Goal: Check status: Check status

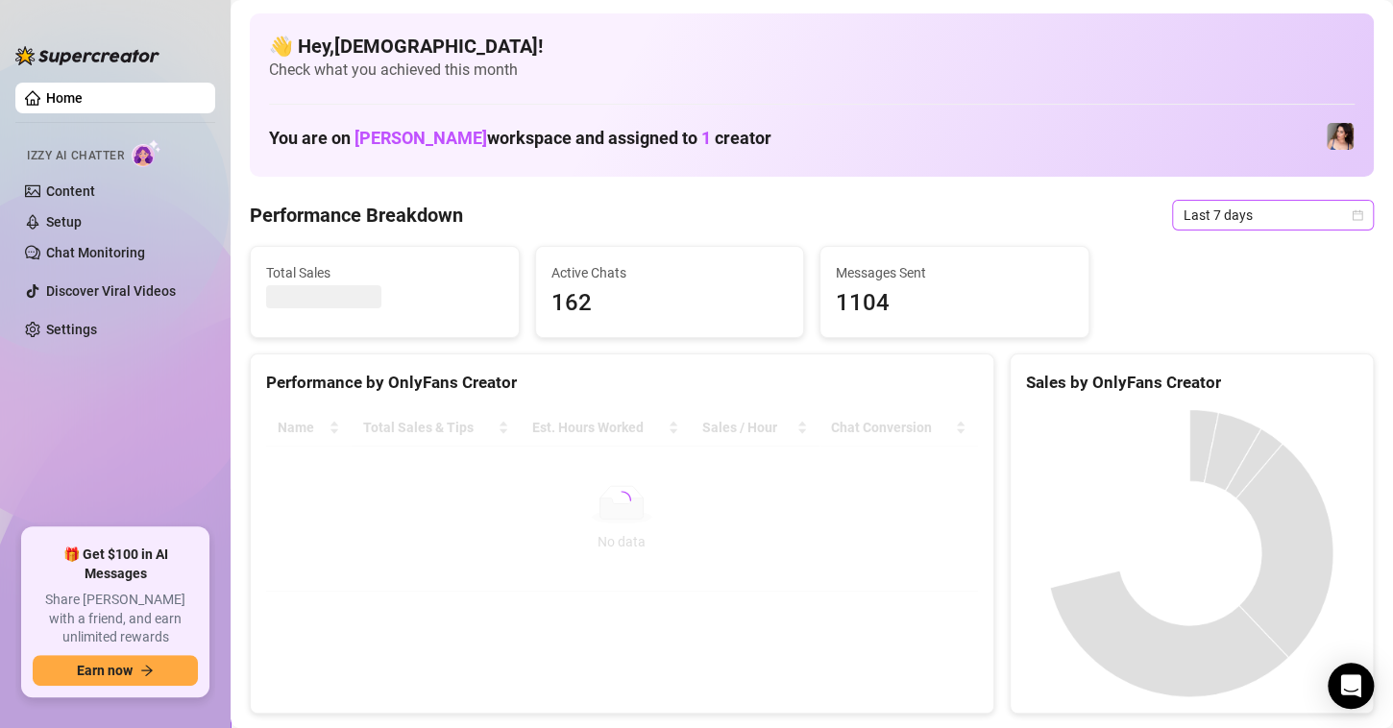
click at [1341, 224] on span "Last 7 days" at bounding box center [1273, 215] width 179 height 29
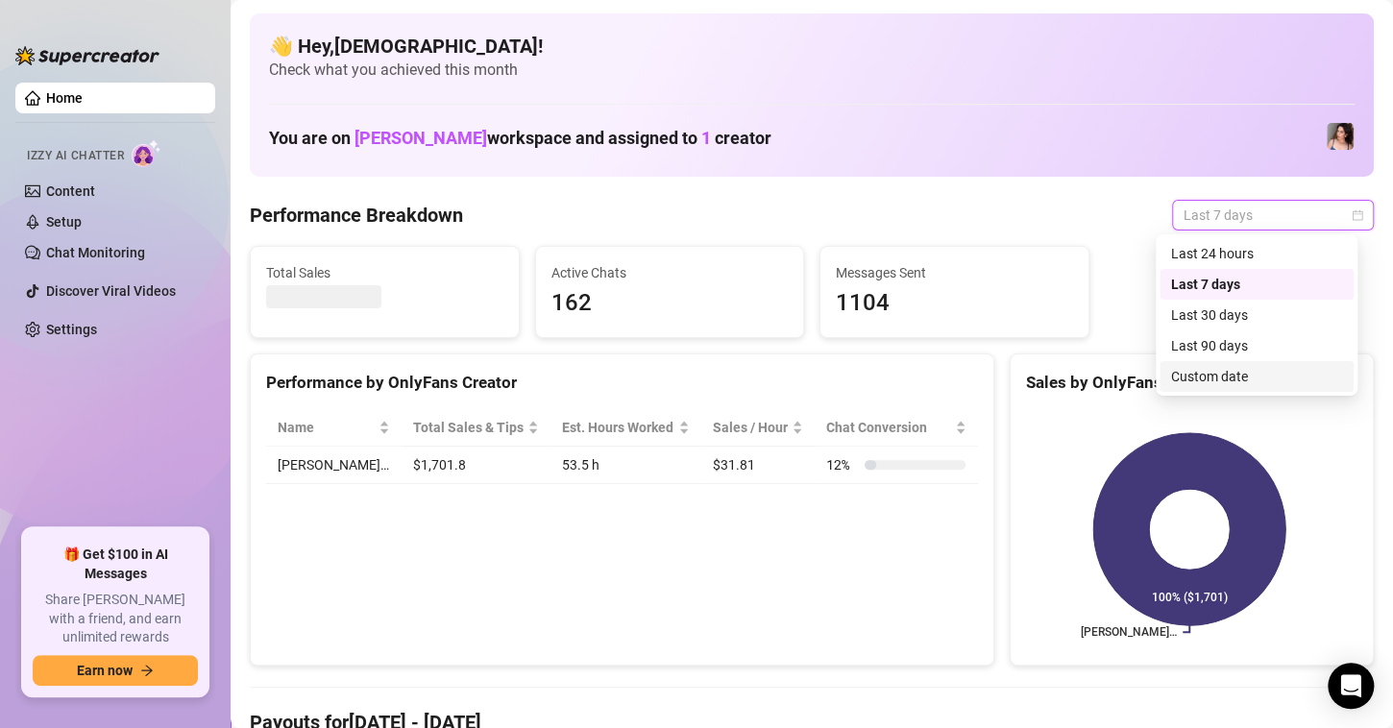
click at [1291, 382] on div "Custom date" at bounding box center [1256, 376] width 171 height 21
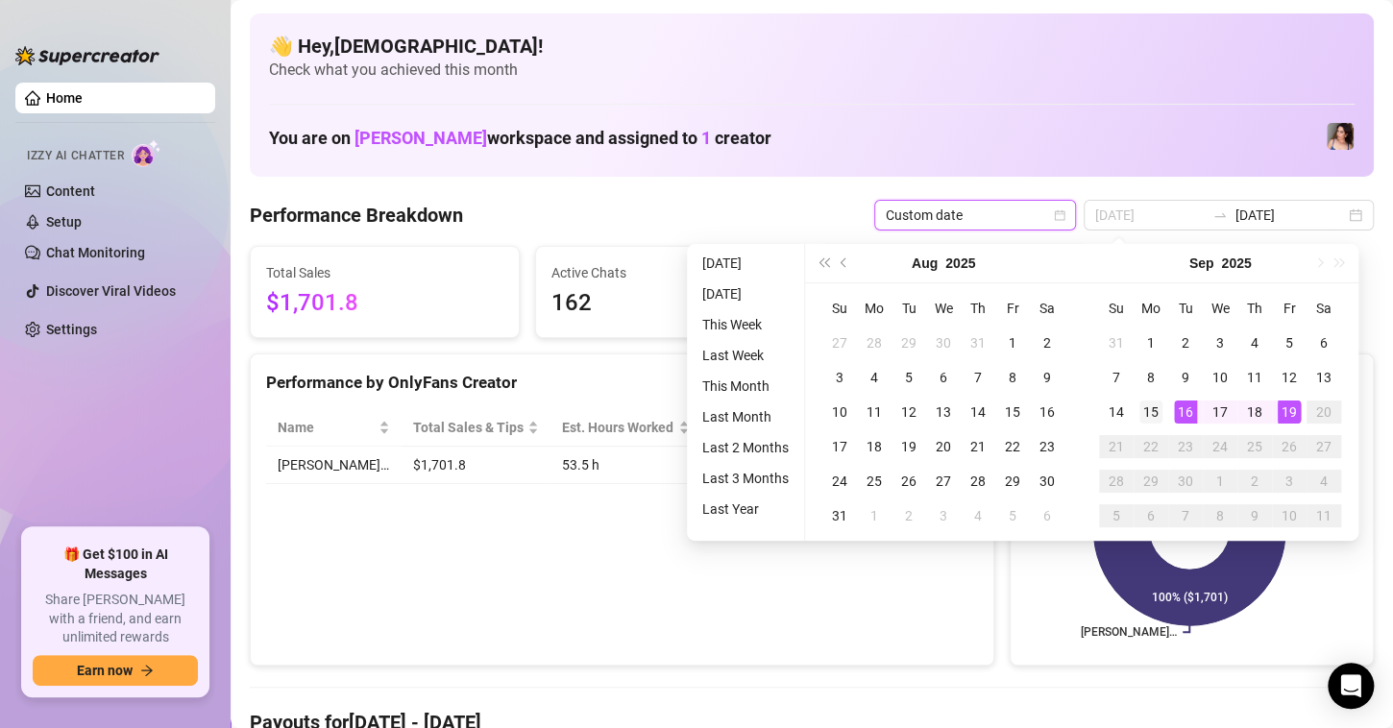
type input "2025-09-15"
click at [1148, 411] on div "15" at bounding box center [1151, 412] width 23 height 23
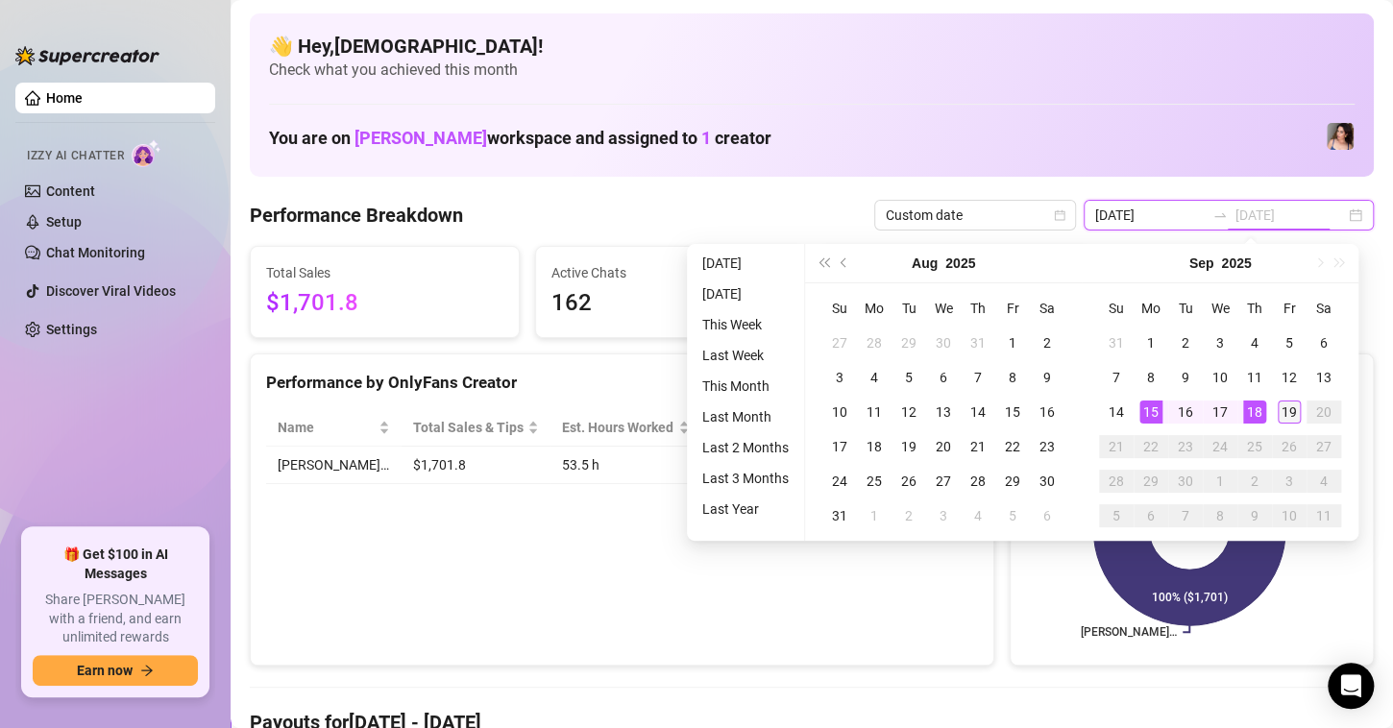
type input "2025-09-19"
click at [1280, 412] on div "19" at bounding box center [1289, 412] width 23 height 23
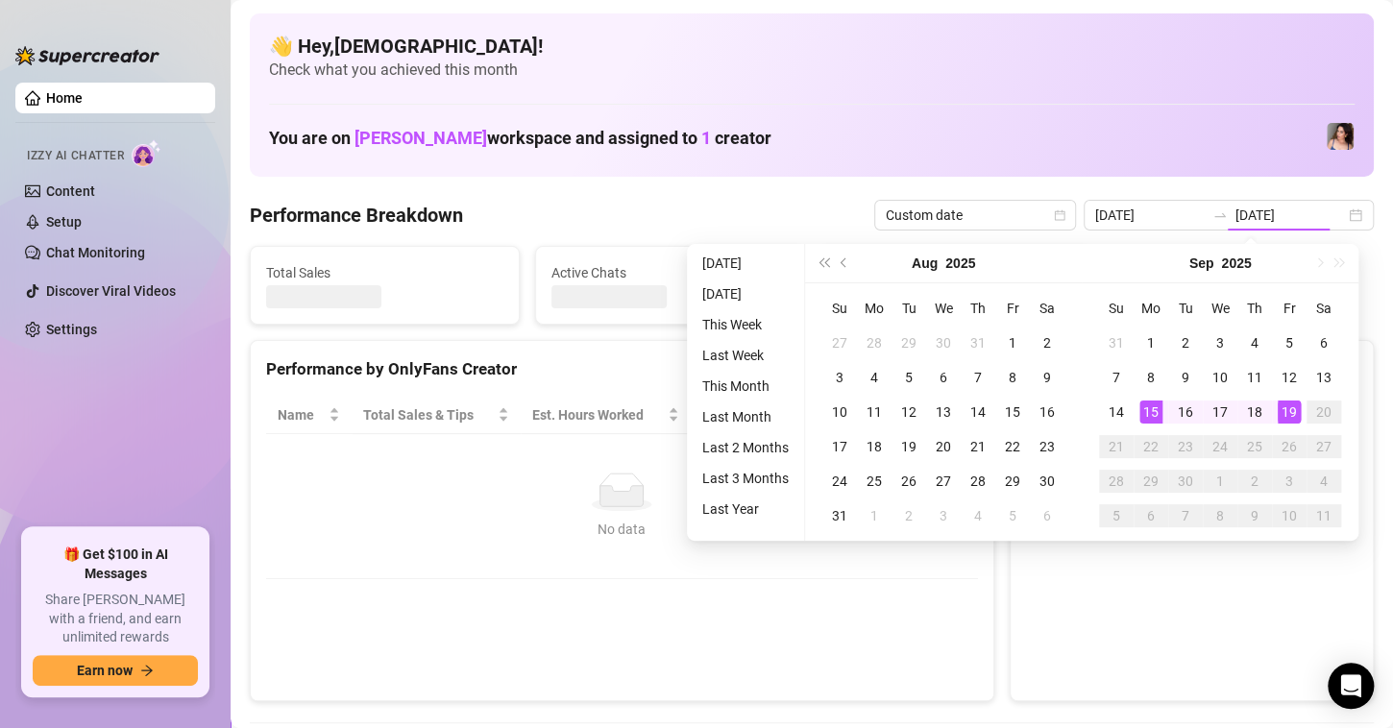
type input "2025-09-15"
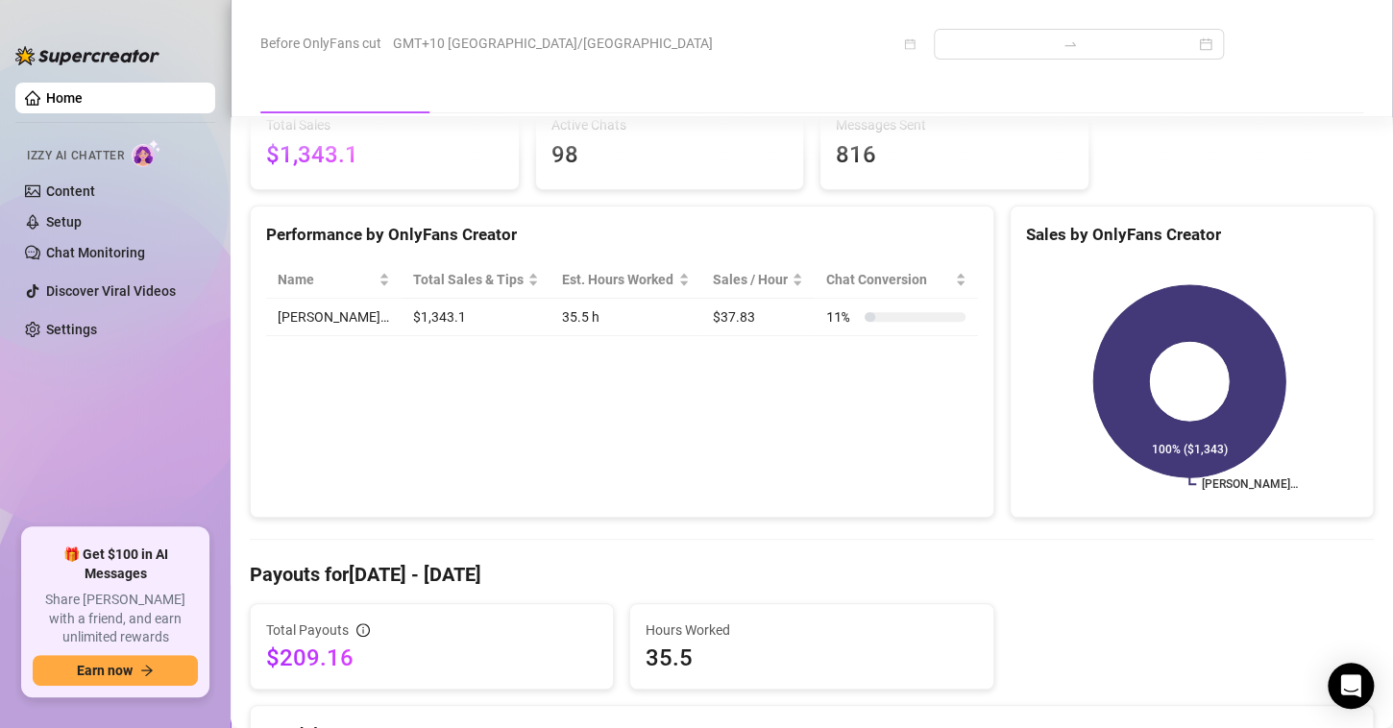
scroll to position [384, 0]
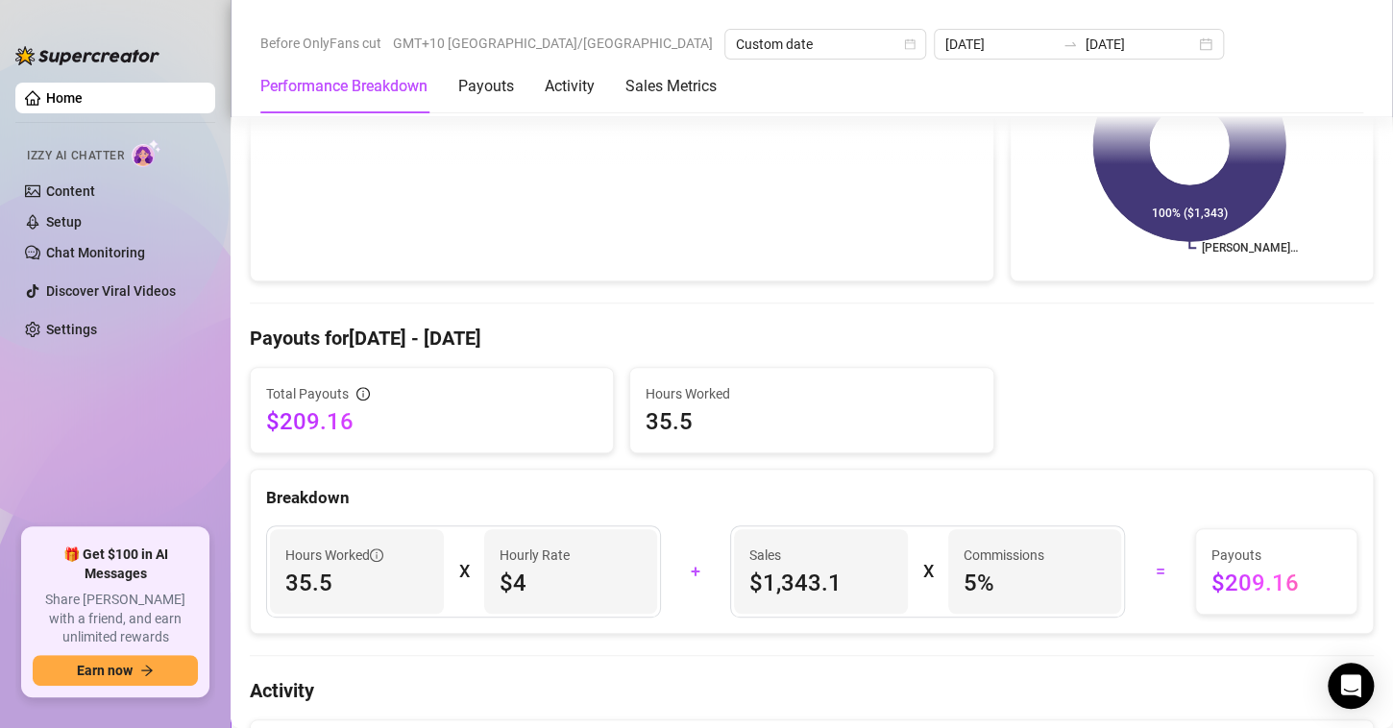
click at [1176, 411] on div "Total Payouts $209.16 Hours Worked 35.5" at bounding box center [812, 410] width 1140 height 86
